Goal: Browse casually: Explore the website without a specific task or goal

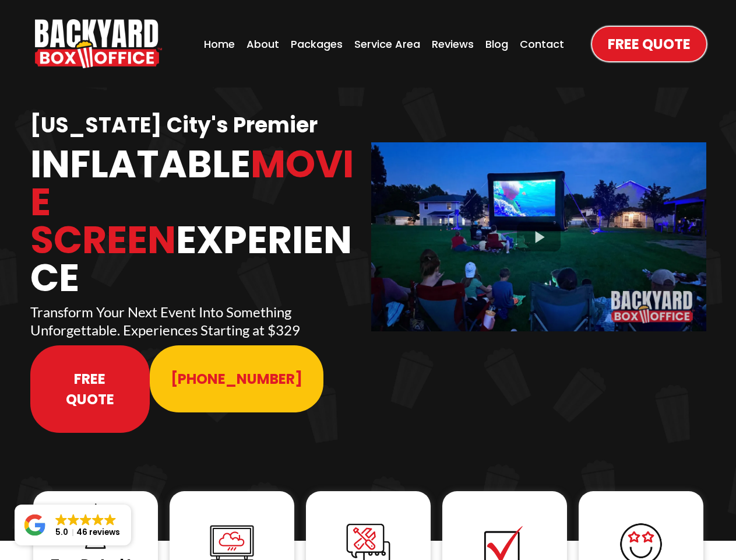
click at [99, 44] on img "https://www.backyardboxoffice.com" at bounding box center [98, 43] width 127 height 49
click at [539, 229] on div at bounding box center [538, 236] width 335 height 188
click at [96, 502] on img at bounding box center [95, 525] width 47 height 47
click at [232, 521] on img at bounding box center [232, 544] width 47 height 47
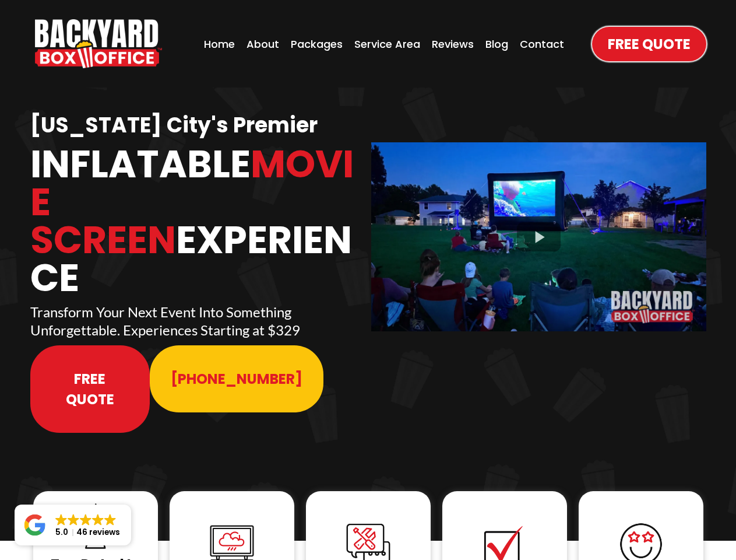
click at [232, 521] on img at bounding box center [232, 544] width 47 height 47
click at [368, 521] on img at bounding box center [368, 544] width 47 height 47
click at [505, 521] on img at bounding box center [504, 544] width 47 height 47
